Goal: Task Accomplishment & Management: Use online tool/utility

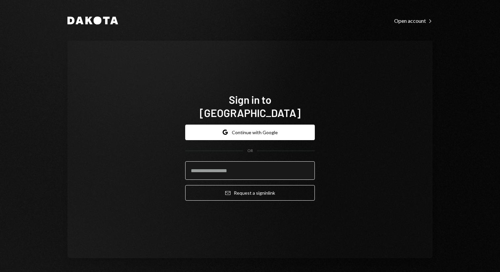
click at [218, 161] on input "email" at bounding box center [250, 170] width 130 height 19
type input "**********"
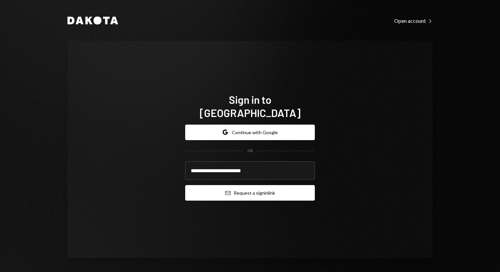
click at [234, 187] on button "Email Request a sign in link" at bounding box center [250, 193] width 130 height 16
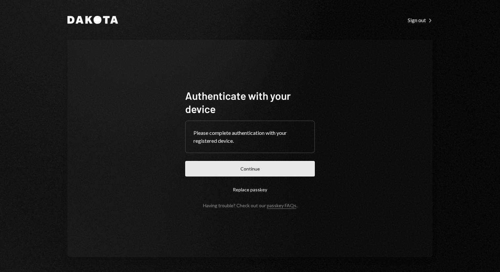
click at [253, 166] on button "Continue" at bounding box center [250, 169] width 130 height 16
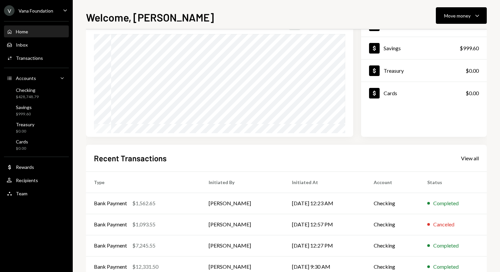
scroll to position [57, 0]
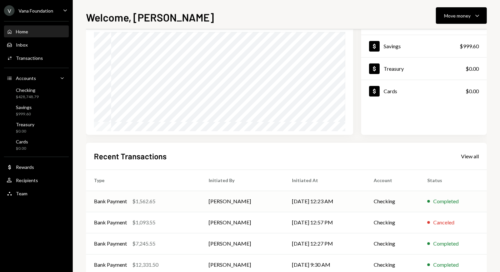
click at [288, 200] on td "[DATE] 12:23 AM" at bounding box center [325, 201] width 82 height 21
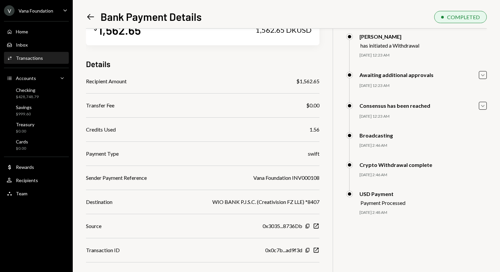
scroll to position [34, 0]
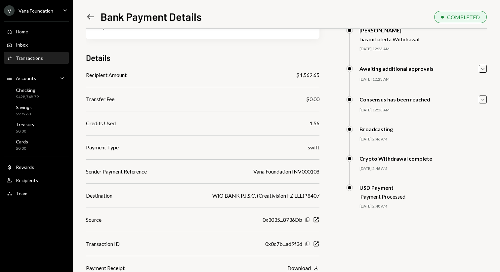
click at [316, 266] on icon "button" at bounding box center [316, 268] width 4 height 4
